Goal: Communication & Community: Connect with others

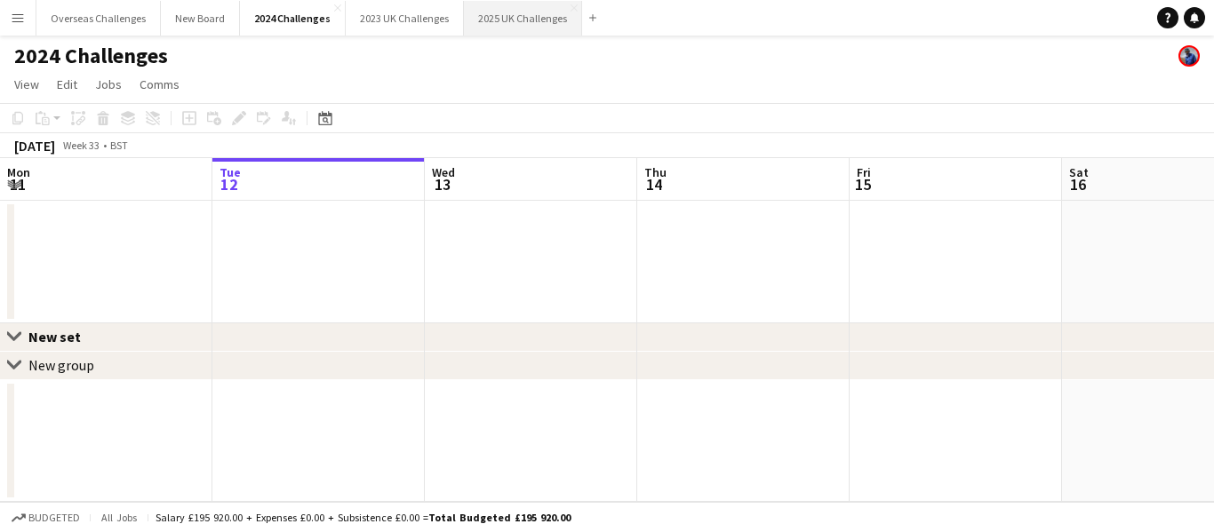
click at [518, 18] on button "2025 UK Challenges Close" at bounding box center [523, 18] width 118 height 35
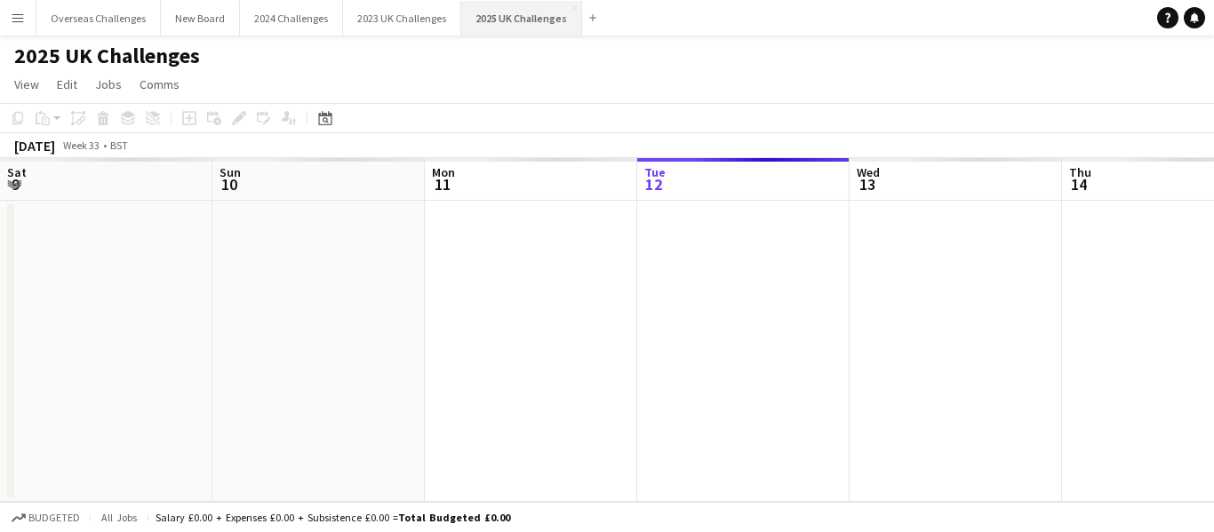
scroll to position [0, 425]
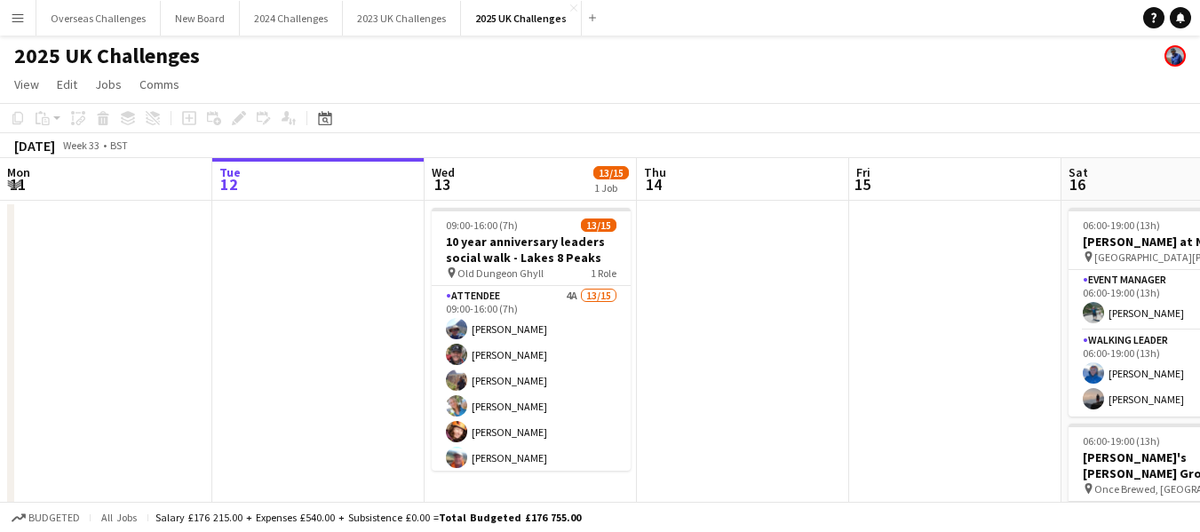
click at [12, 13] on app-icon "Menu" at bounding box center [18, 18] width 14 height 14
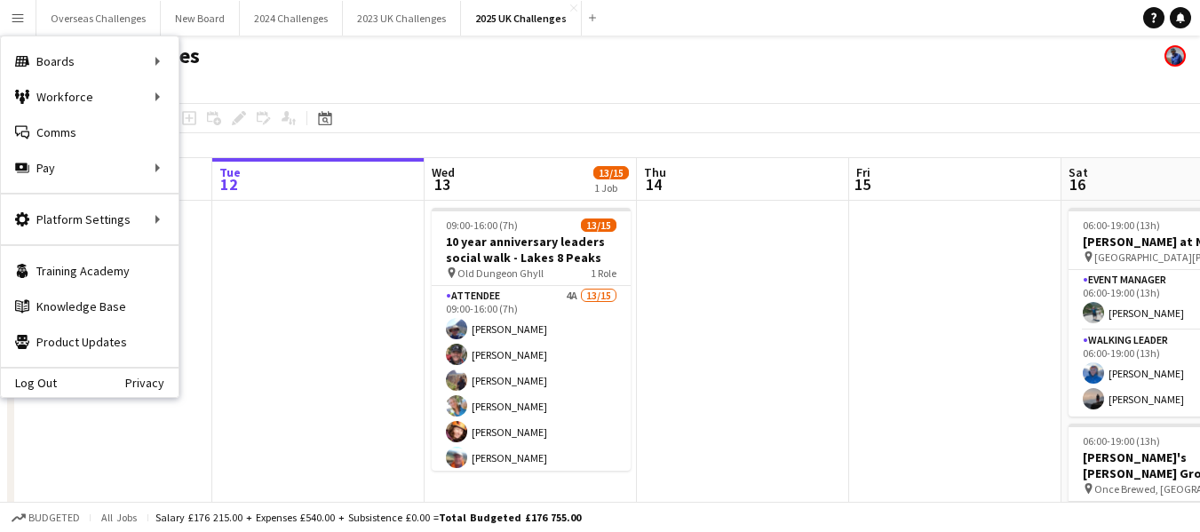
click at [513, 78] on app-page-menu "View Day view expanded Day view collapsed Month view Date picker Jump to [DATE]…" at bounding box center [600, 86] width 1200 height 34
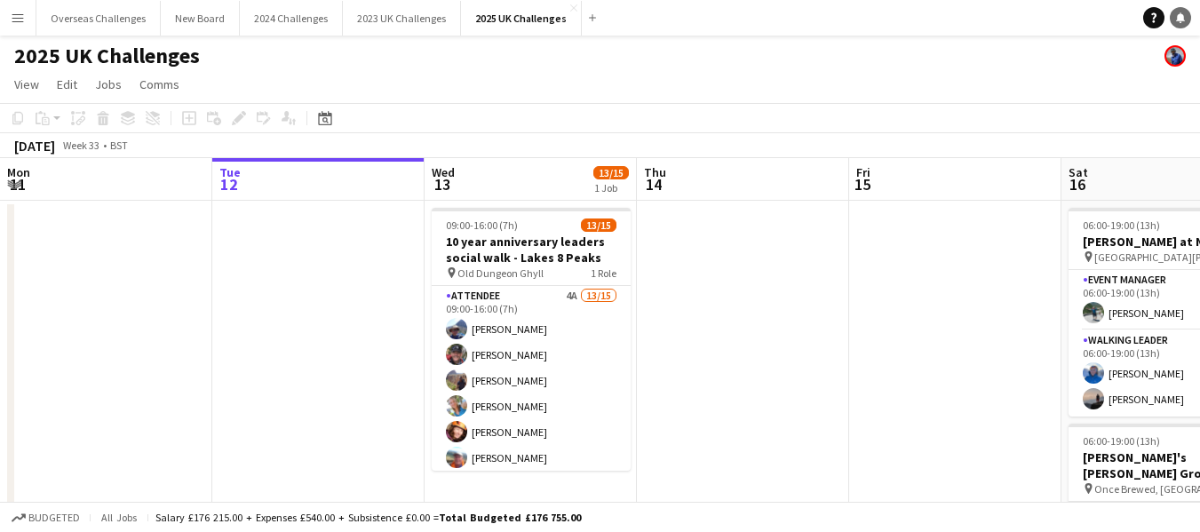
click at [1180, 13] on icon "Notifications" at bounding box center [1181, 17] width 11 height 11
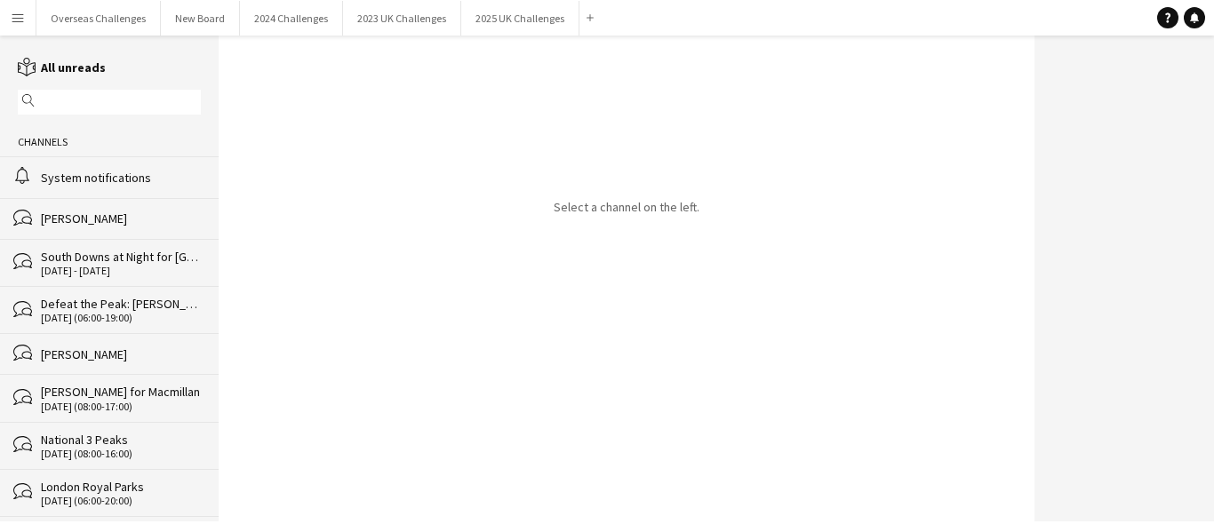
click at [94, 172] on div "System notifications" at bounding box center [121, 178] width 160 height 16
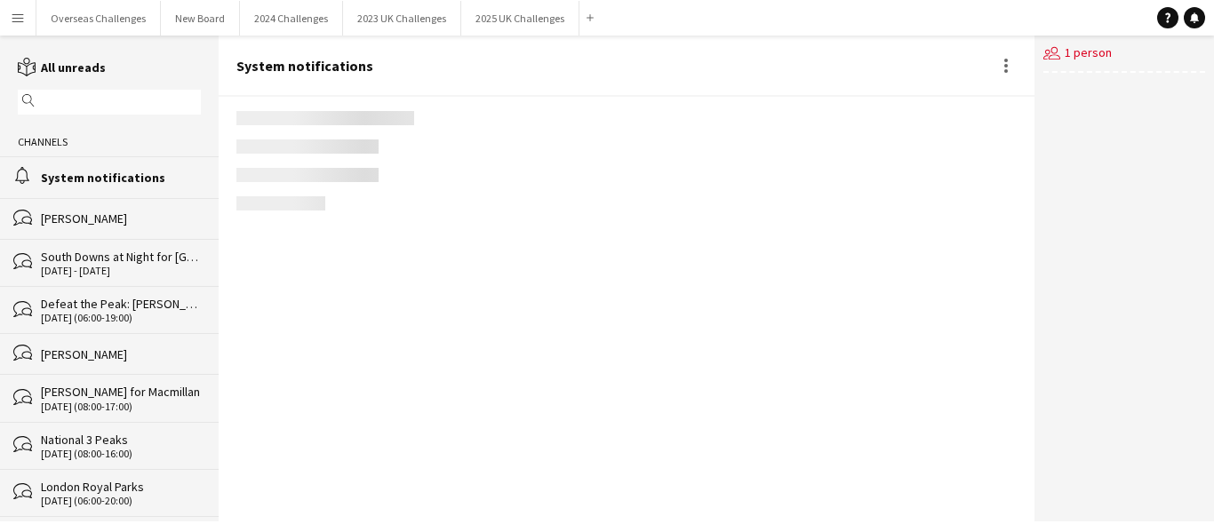
scroll to position [2827, 0]
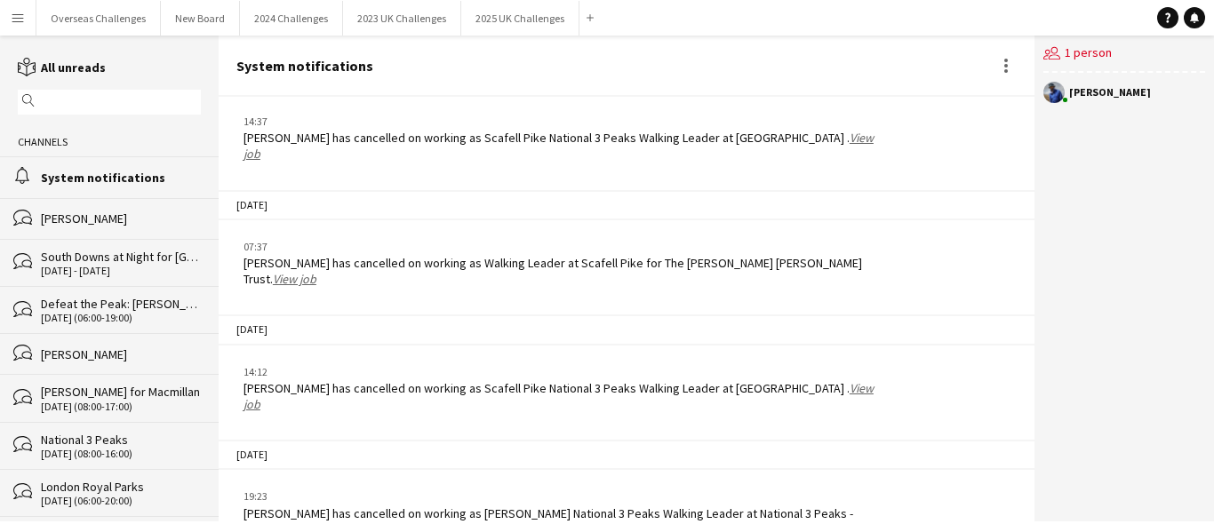
click at [78, 213] on div "[PERSON_NAME]" at bounding box center [121, 219] width 160 height 16
